Goal: Find specific page/section: Find specific page/section

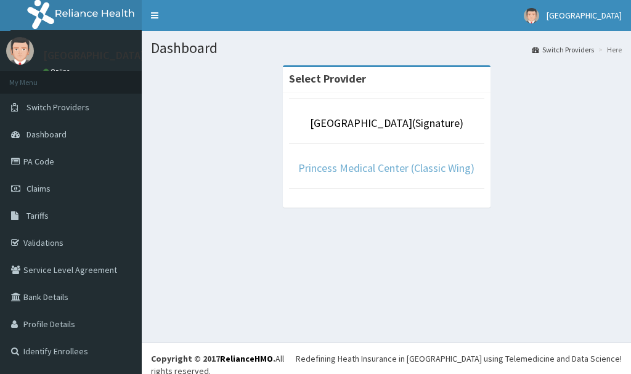
click at [388, 170] on link "Princess Medical Center (Classic Wing)" at bounding box center [386, 168] width 176 height 14
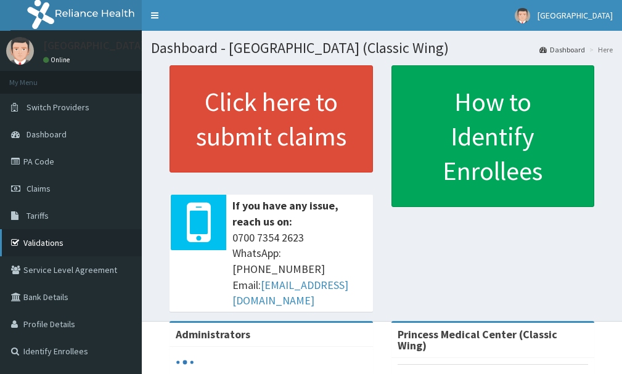
click at [36, 246] on link "Validations" at bounding box center [71, 242] width 142 height 27
